Goal: Information Seeking & Learning: Learn about a topic

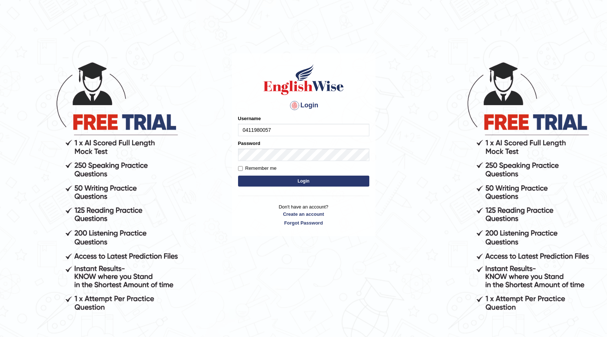
type input "0411980057"
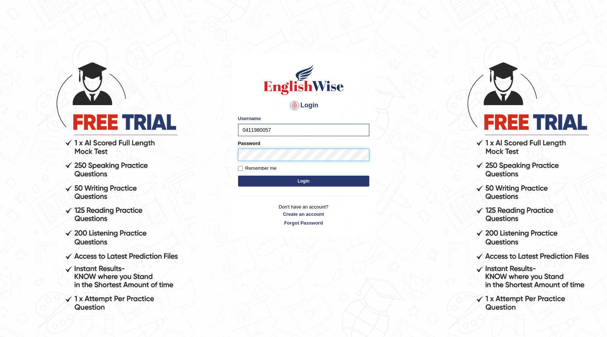
click at [238, 175] on button "Login" at bounding box center [303, 180] width 131 height 11
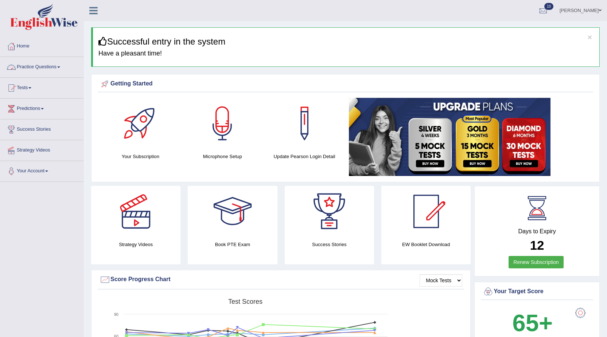
click at [36, 67] on link "Practice Questions" at bounding box center [41, 66] width 83 height 18
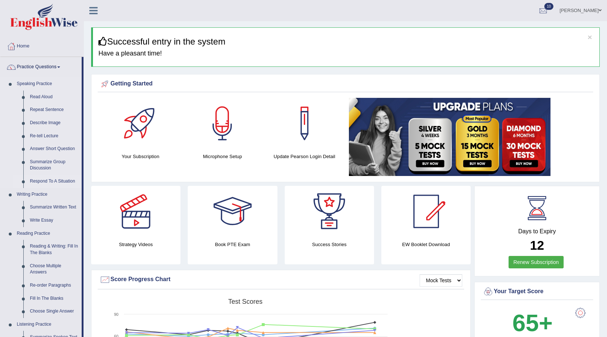
click at [43, 182] on link "Respond To A Situation" at bounding box center [54, 181] width 55 height 13
